Goal: Task Accomplishment & Management: Manage account settings

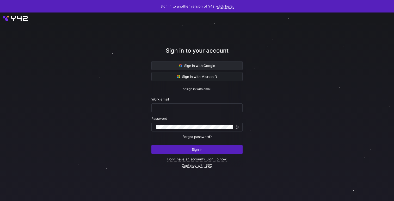
click at [216, 64] on span at bounding box center [197, 66] width 91 height 8
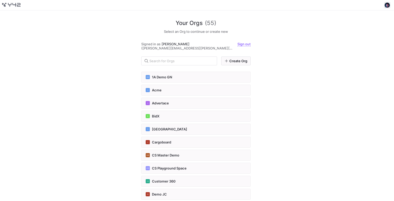
click at [384, 7] on span at bounding box center [387, 5] width 6 height 6
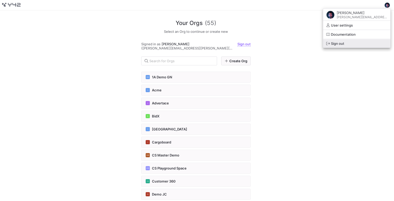
click at [344, 44] on span "Sign out" at bounding box center [337, 43] width 13 height 4
